Goal: Answer question/provide support

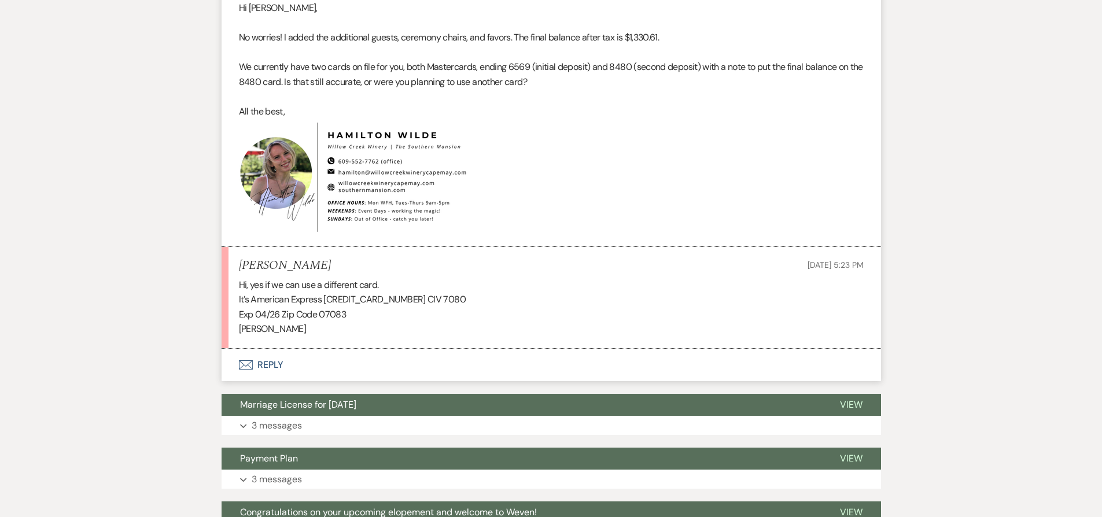
scroll to position [1613, 0]
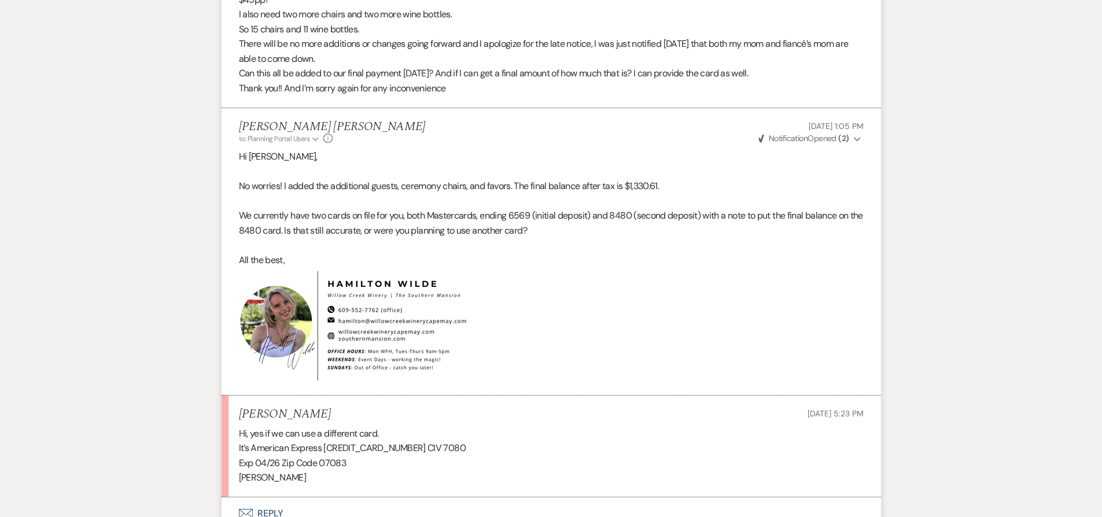
click at [325, 448] on div "Hi, yes if we can use a different card. It’s American Express 3793 124457 51003…" at bounding box center [551, 455] width 625 height 59
drag, startPoint x: 325, startPoint y: 448, endPoint x: 391, endPoint y: 448, distance: 66.5
click at [391, 448] on div "Hi, yes if we can use a different card. It’s American Express 3793 124457 51003…" at bounding box center [551, 455] width 625 height 59
copy div "3793 124457 51003"
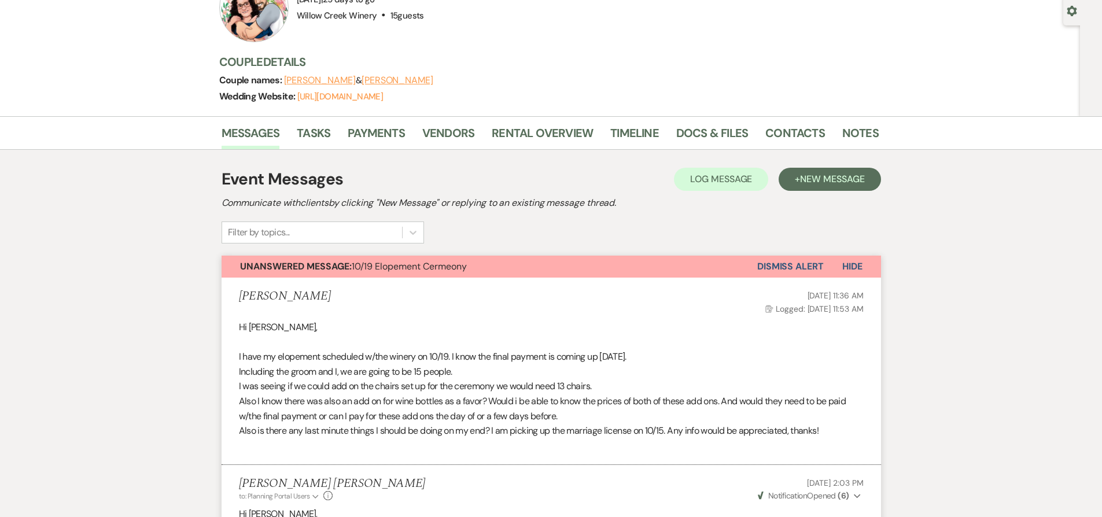
scroll to position [0, 0]
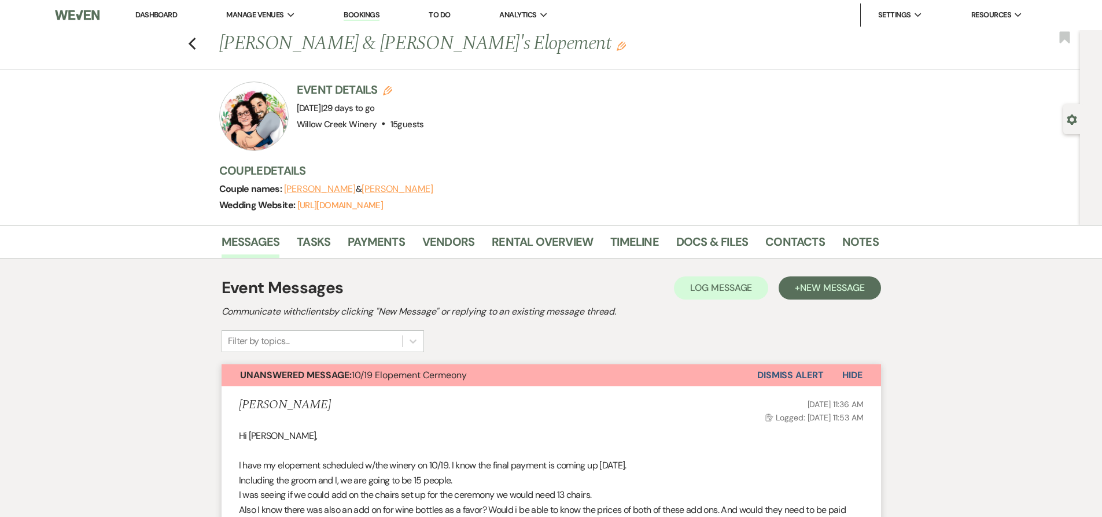
click at [777, 373] on button "Dismiss Alert" at bounding box center [790, 375] width 67 height 22
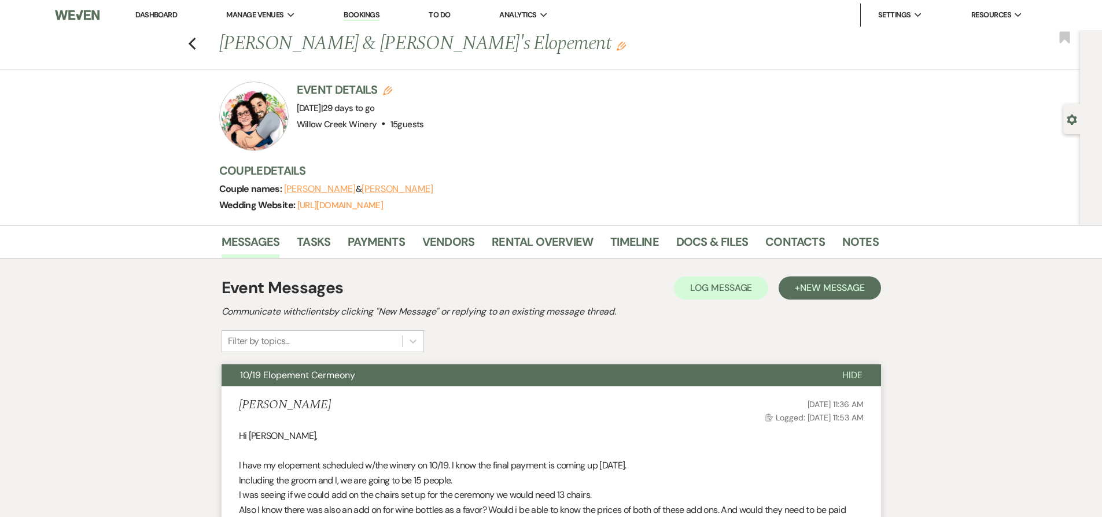
click at [662, 376] on button "10/19 Elopement Cermeony" at bounding box center [522, 375] width 602 height 22
